Goal: Task Accomplishment & Management: Manage account settings

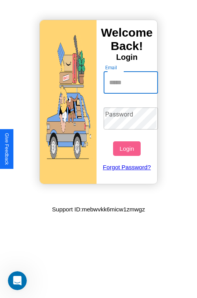
click at [131, 82] on input "Email" at bounding box center [130, 83] width 55 height 22
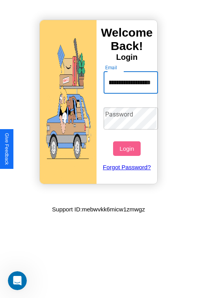
scroll to position [0, 37]
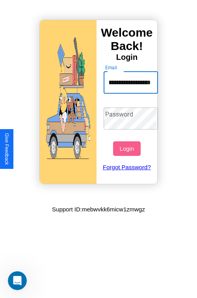
type input "**********"
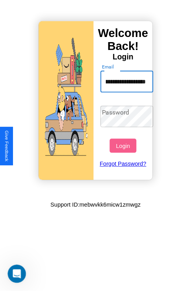
scroll to position [0, 0]
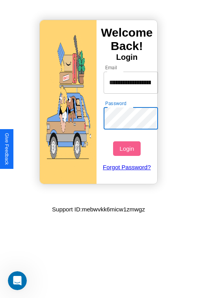
click at [127, 148] on button "Login" at bounding box center [126, 148] width 27 height 15
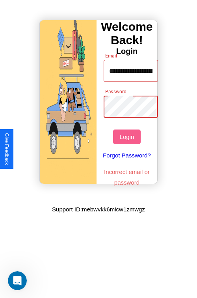
click at [127, 136] on button "Login" at bounding box center [126, 136] width 27 height 15
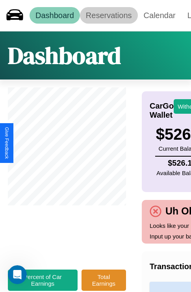
click at [109, 15] on link "Reservations" at bounding box center [109, 15] width 58 height 17
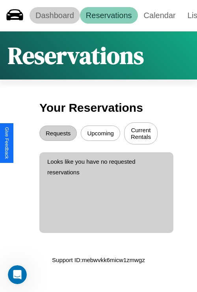
click at [54, 15] on link "Dashboard" at bounding box center [55, 15] width 50 height 17
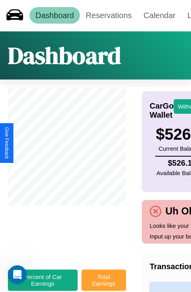
click at [103, 284] on button "Total Earnings" at bounding box center [103, 279] width 44 height 21
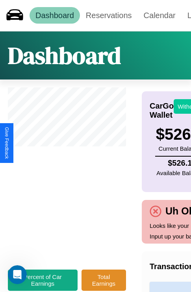
click at [185, 106] on button "Withdraw" at bounding box center [189, 106] width 33 height 15
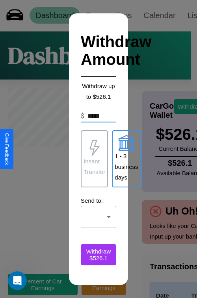
click at [94, 159] on p "Insant Transfer" at bounding box center [94, 166] width 22 height 21
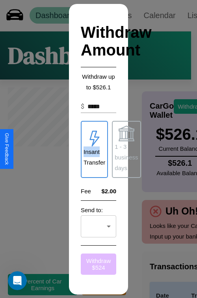
click at [98, 264] on button "Withdraw $ 524" at bounding box center [98, 263] width 35 height 21
